Goal: Task Accomplishment & Management: Use online tool/utility

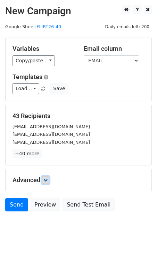
click at [47, 178] on icon at bounding box center [46, 180] width 4 height 4
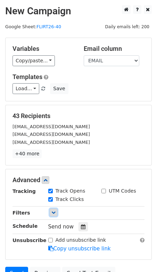
click at [52, 213] on link at bounding box center [54, 213] width 8 height 8
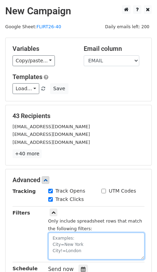
click at [61, 233] on textarea at bounding box center [96, 246] width 97 height 27
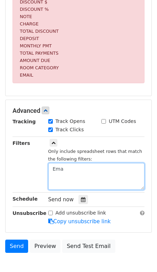
scroll to position [274, 0]
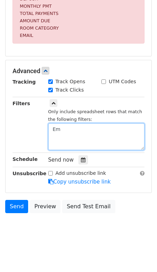
type textarea "E"
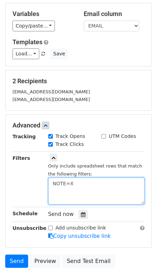
scroll to position [36, 0]
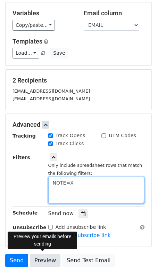
type textarea "NOTE=X"
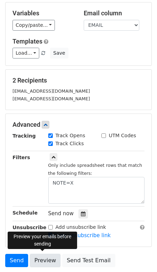
click at [43, 260] on link "Preview" at bounding box center [45, 260] width 31 height 13
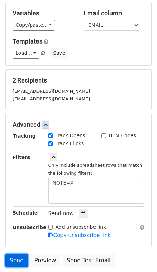
click at [16, 259] on link "Send" at bounding box center [16, 260] width 23 height 13
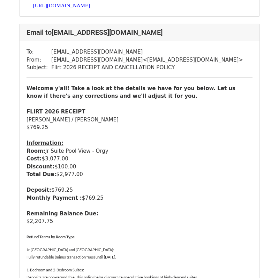
scroll to position [546, 0]
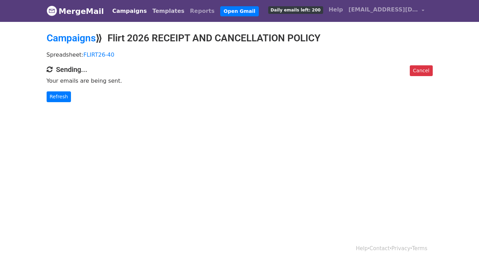
click at [160, 13] on link "Templates" at bounding box center [169, 11] width 38 height 14
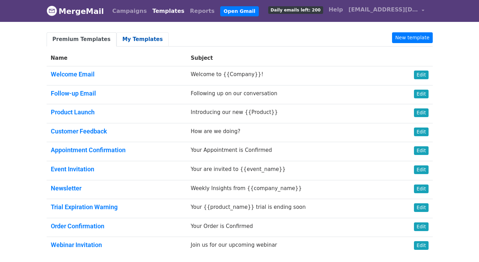
click at [143, 38] on link "My Templates" at bounding box center [143, 39] width 52 height 14
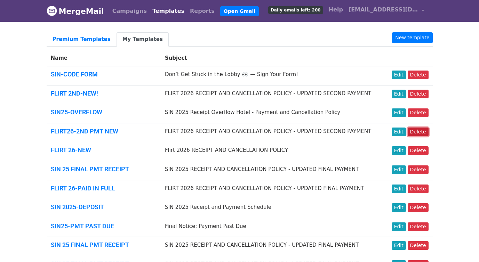
click at [425, 131] on link "Delete" at bounding box center [418, 132] width 21 height 9
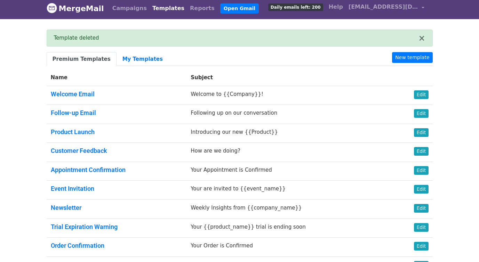
scroll to position [3, 0]
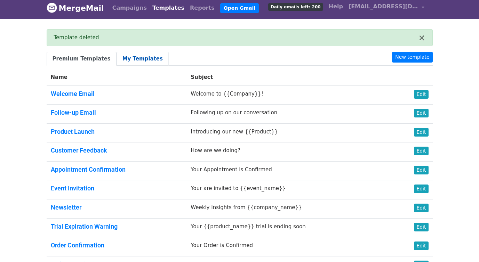
click at [137, 57] on link "My Templates" at bounding box center [143, 59] width 52 height 14
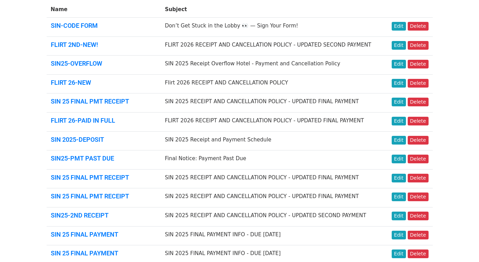
scroll to position [47, 0]
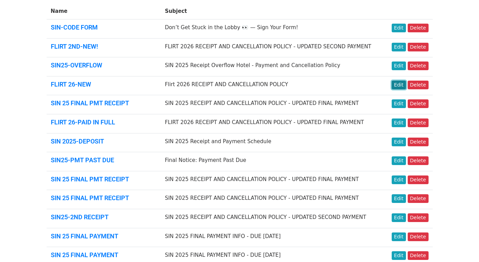
click at [400, 86] on link "Edit" at bounding box center [399, 85] width 14 height 9
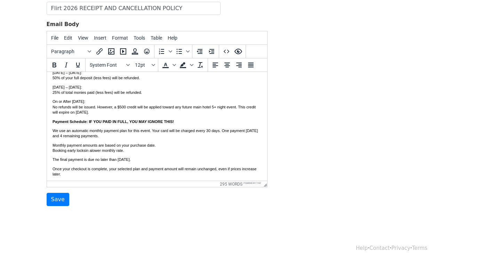
scroll to position [269, 0]
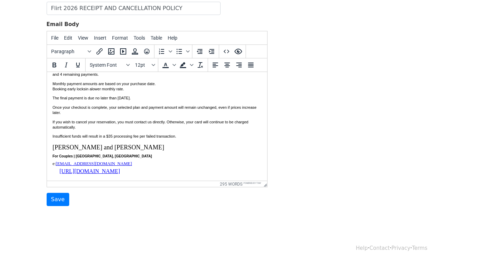
click at [189, 135] on p "Insufficient funds will result in a $35 processing fee per failed transaction." at bounding box center [156, 136] width 209 height 5
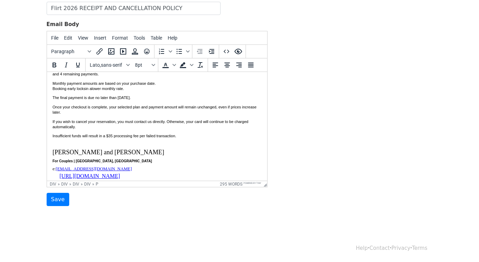
paste body
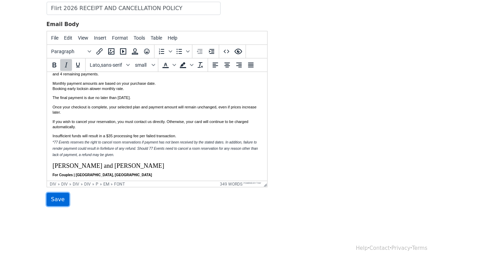
click at [57, 202] on input "Save" at bounding box center [58, 199] width 23 height 13
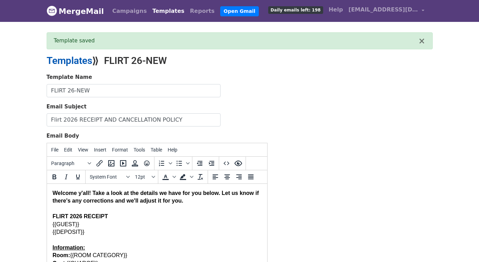
click at [81, 61] on link "Templates" at bounding box center [70, 60] width 46 height 11
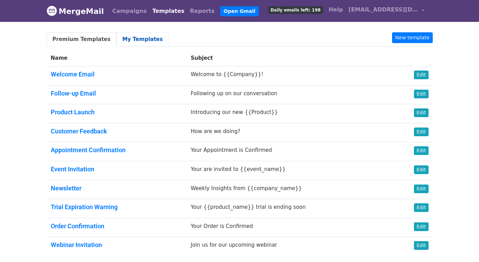
click at [142, 36] on link "My Templates" at bounding box center [143, 39] width 52 height 14
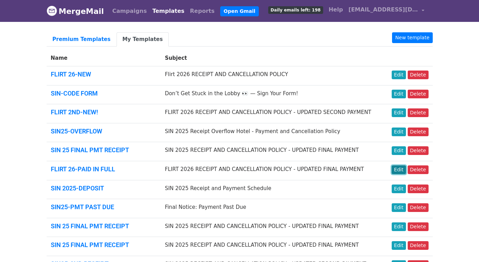
click at [399, 170] on link "Edit" at bounding box center [399, 170] width 14 height 9
click at [400, 113] on link "Edit" at bounding box center [399, 113] width 14 height 9
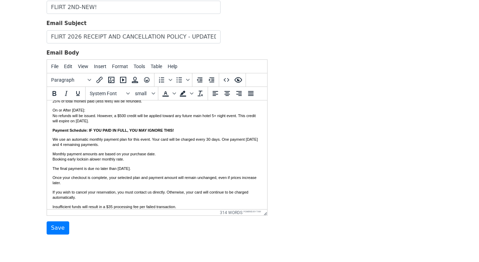
scroll to position [227, 0]
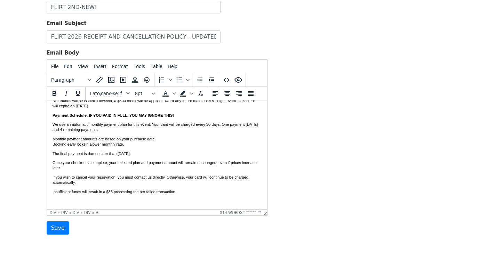
click at [195, 193] on p "Insufficient funds will result in a $35 processing fee per failed transaction." at bounding box center [156, 192] width 209 height 5
paste body
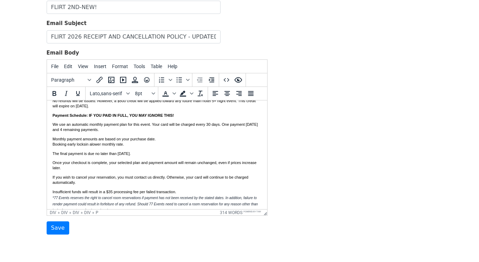
scroll to position [231, 0]
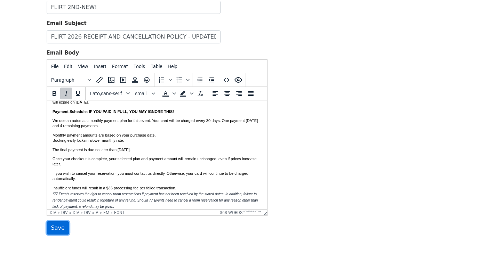
click at [54, 232] on input "Save" at bounding box center [58, 228] width 23 height 13
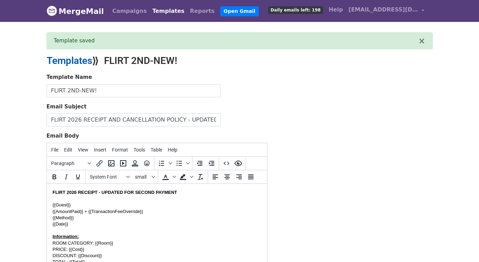
click at [83, 60] on link "Templates" at bounding box center [70, 60] width 46 height 11
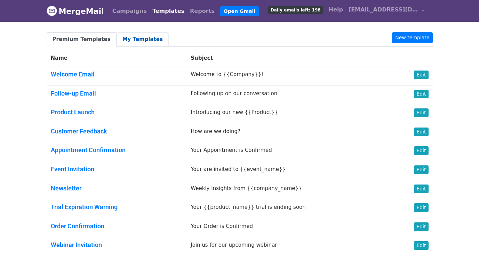
click at [137, 40] on link "My Templates" at bounding box center [143, 39] width 52 height 14
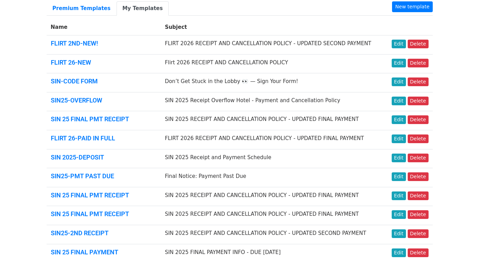
scroll to position [50, 0]
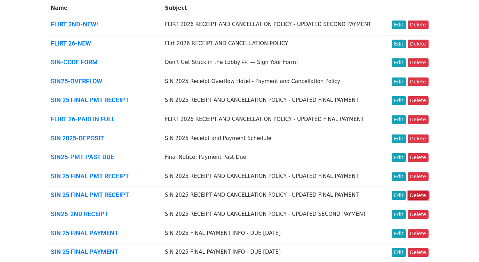
click at [414, 197] on link "Delete" at bounding box center [418, 195] width 21 height 9
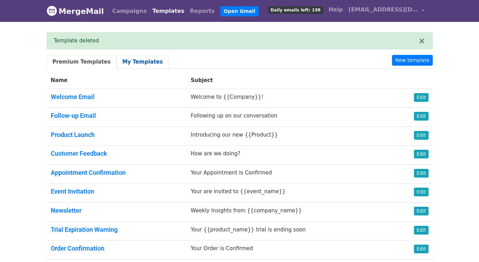
click at [134, 64] on link "My Templates" at bounding box center [143, 62] width 52 height 14
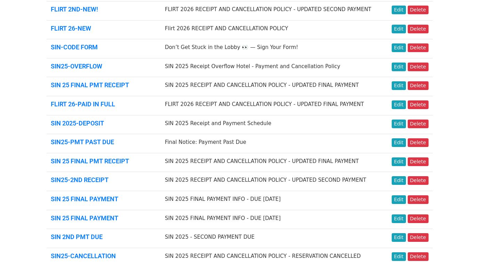
scroll to position [67, 0]
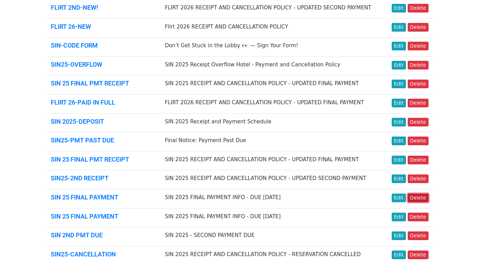
click at [420, 198] on link "Delete" at bounding box center [418, 198] width 21 height 9
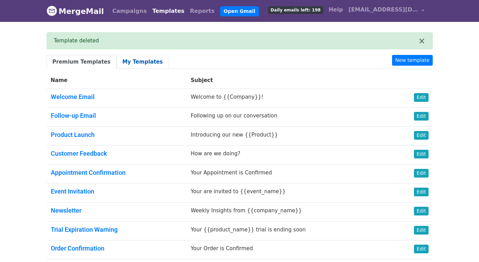
click at [129, 61] on link "My Templates" at bounding box center [143, 62] width 52 height 14
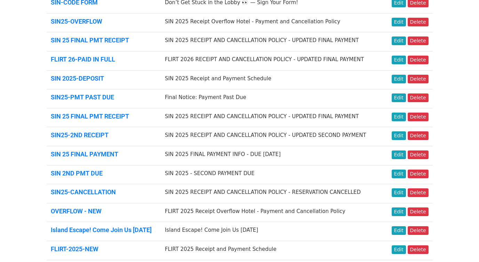
scroll to position [108, 0]
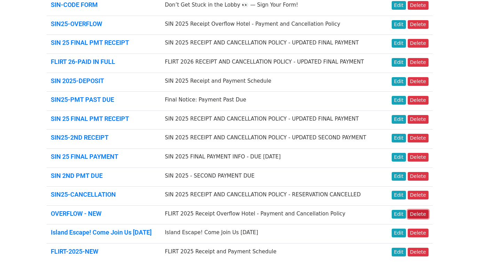
click at [421, 214] on link "Delete" at bounding box center [418, 214] width 21 height 9
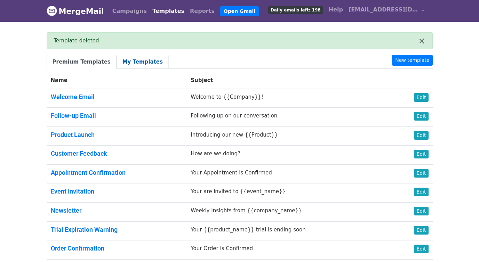
click at [143, 60] on link "My Templates" at bounding box center [143, 62] width 52 height 14
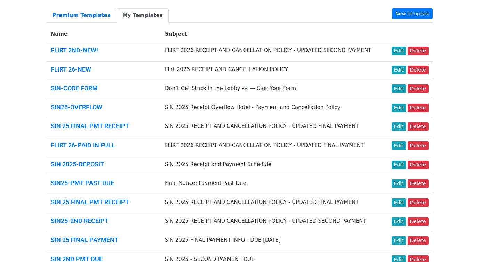
scroll to position [25, 0]
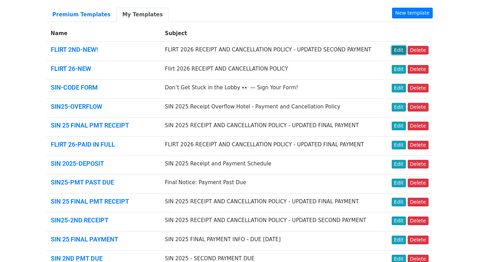
click at [403, 49] on link "Edit" at bounding box center [399, 50] width 14 height 9
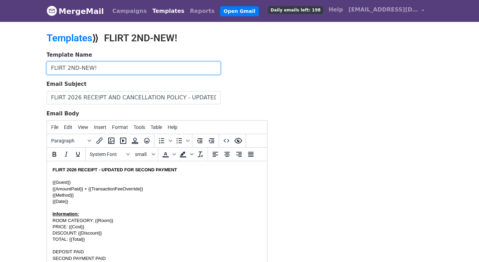
click at [113, 69] on input "FLIRT 2ND-NEW!" at bounding box center [134, 68] width 174 height 13
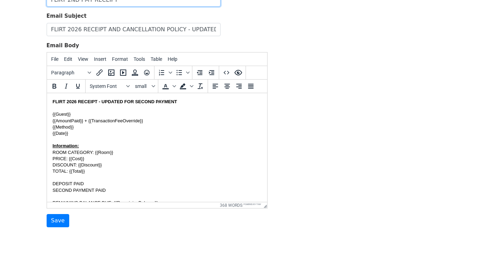
scroll to position [89, 0]
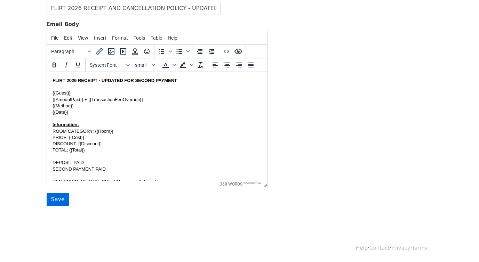
type input "FLIRT 2ND PMT RECEIPT"
click at [60, 197] on input "Save" at bounding box center [58, 199] width 23 height 13
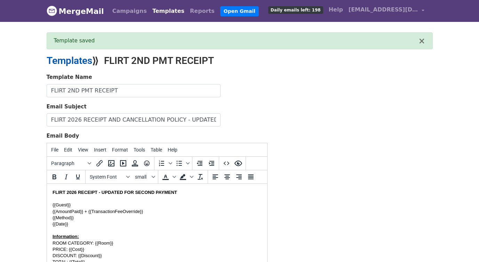
click at [81, 60] on link "Templates" at bounding box center [70, 60] width 46 height 11
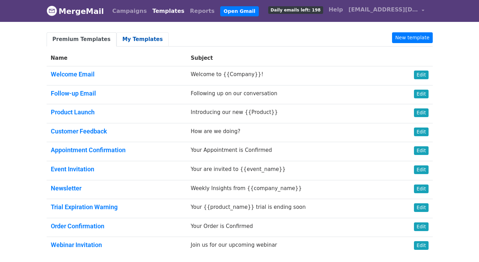
click at [139, 41] on link "My Templates" at bounding box center [143, 39] width 52 height 14
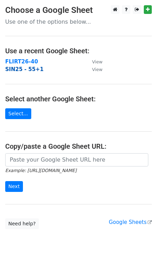
click at [14, 71] on strong "SIN25 - 55+1" at bounding box center [24, 69] width 38 height 6
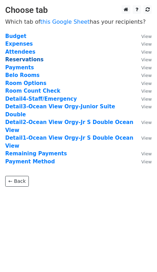
click at [22, 60] on strong "Reservations" at bounding box center [24, 59] width 38 height 6
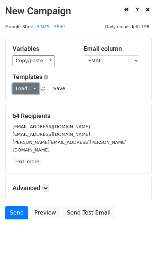
click at [30, 87] on link "Load..." at bounding box center [26, 88] width 27 height 11
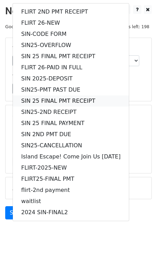
click at [31, 101] on link "SIN 25 FINAL PMT RECEIPT" at bounding box center [71, 100] width 116 height 11
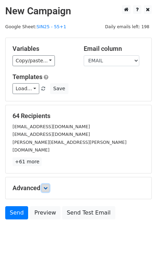
click at [48, 186] on icon at bounding box center [46, 188] width 4 height 4
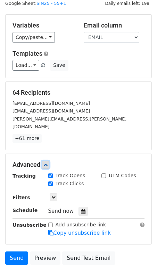
scroll to position [26, 0]
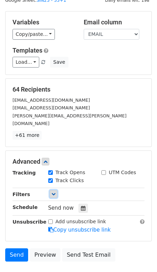
click at [53, 192] on icon at bounding box center [54, 194] width 4 height 4
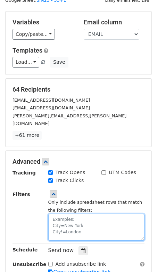
click at [62, 217] on textarea at bounding box center [96, 227] width 97 height 27
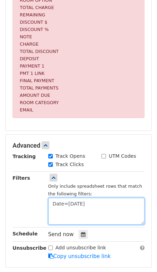
scroll to position [216, 0]
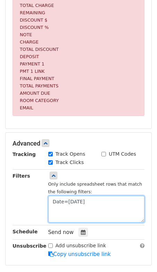
click at [66, 204] on textarea "Date=[DATE]" at bounding box center [96, 209] width 97 height 27
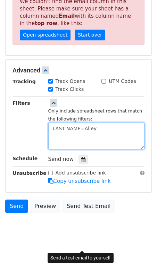
scroll to position [79, 0]
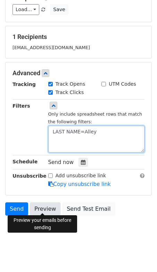
type textarea "LAST NAME=Alley"
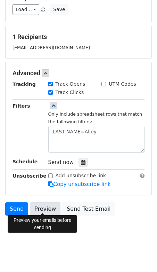
click at [43, 202] on link "Preview" at bounding box center [45, 208] width 31 height 13
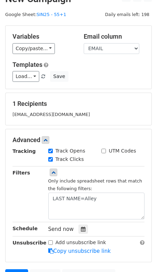
scroll to position [0, 0]
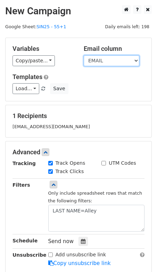
click at [111, 60] on select "GUEST LAST NAME ROOM OPTION TOTAL CHARGE REMAINING DISCOUNT $ DISCOUNT % NOTE C…" at bounding box center [112, 60] width 56 height 11
click at [84, 55] on select "GUEST LAST NAME ROOM OPTION TOTAL CHARGE REMAINING DISCOUNT $ DISCOUNT % NOTE C…" at bounding box center [112, 60] width 56 height 11
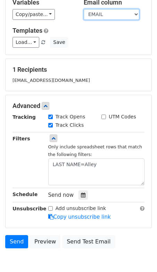
scroll to position [79, 0]
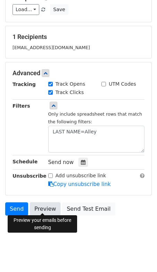
click at [41, 207] on link "Preview" at bounding box center [45, 208] width 31 height 13
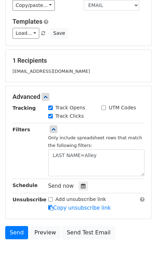
scroll to position [0, 0]
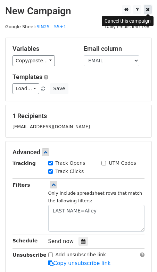
click at [147, 10] on icon at bounding box center [148, 9] width 4 height 5
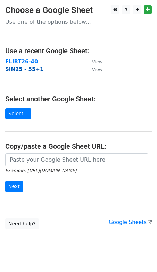
click at [26, 67] on strong "SIN25 - 55+1" at bounding box center [24, 69] width 38 height 6
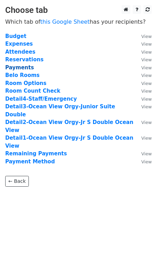
click at [28, 66] on strong "Payments" at bounding box center [19, 67] width 29 height 6
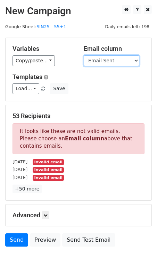
click at [126, 59] on select "Guest Date Type Method AmountDue AmountPaid TransactionFeeOverride TransactionF…" at bounding box center [112, 60] width 56 height 11
select select "Recipient"
click at [84, 55] on select "Guest Date Type Method AmountDue AmountPaid TransactionFeeOverride TransactionF…" at bounding box center [112, 60] width 56 height 11
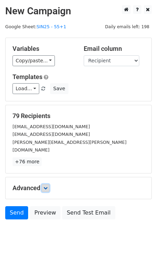
click at [48, 186] on icon at bounding box center [46, 188] width 4 height 4
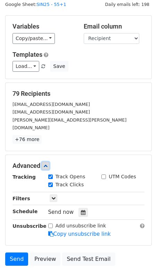
scroll to position [27, 0]
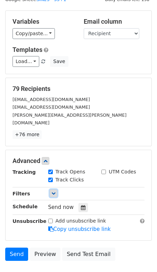
click at [54, 191] on icon at bounding box center [54, 193] width 4 height 4
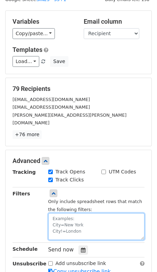
click at [62, 213] on textarea at bounding box center [96, 226] width 97 height 27
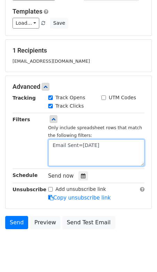
scroll to position [67, 0]
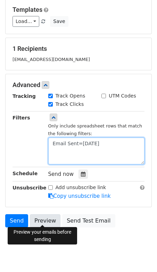
type textarea "Email Sent=09.19.25"
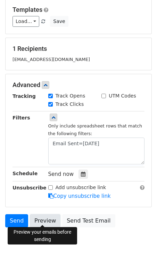
click at [44, 217] on link "Preview" at bounding box center [45, 220] width 31 height 13
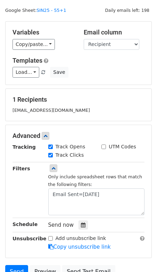
scroll to position [17, 0]
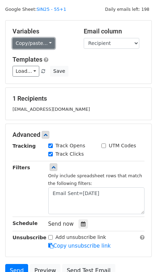
click at [46, 42] on link "Copy/paste..." at bounding box center [34, 43] width 42 height 11
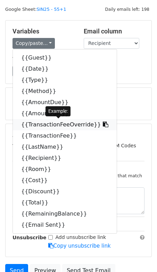
click at [48, 125] on link "{{TransactionFeeOverride}}" at bounding box center [65, 124] width 104 height 11
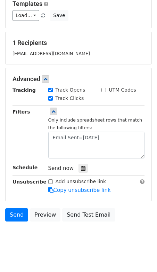
scroll to position [79, 0]
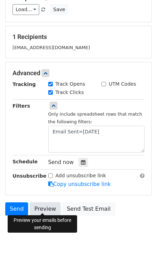
click at [42, 209] on link "Preview" at bounding box center [45, 208] width 31 height 13
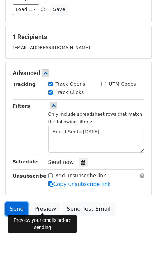
click at [17, 208] on link "Send" at bounding box center [16, 208] width 23 height 13
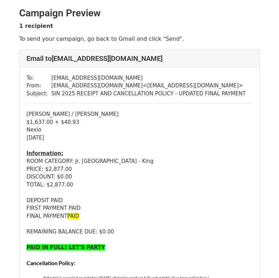
scroll to position [4, 0]
